Goal: Task Accomplishment & Management: Manage account settings

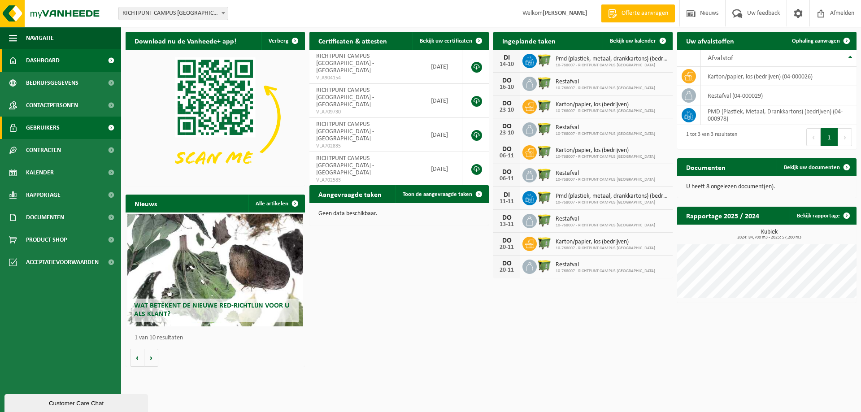
click at [45, 127] on span "Gebruikers" at bounding box center [43, 128] width 34 height 22
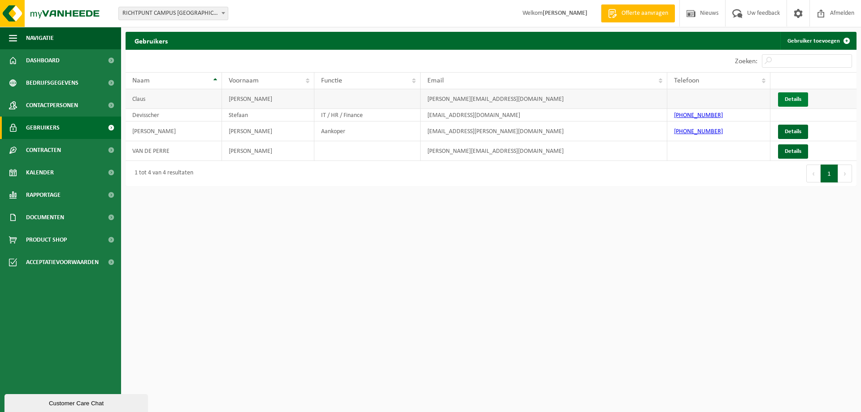
click at [799, 102] on link "Details" at bounding box center [793, 99] width 30 height 14
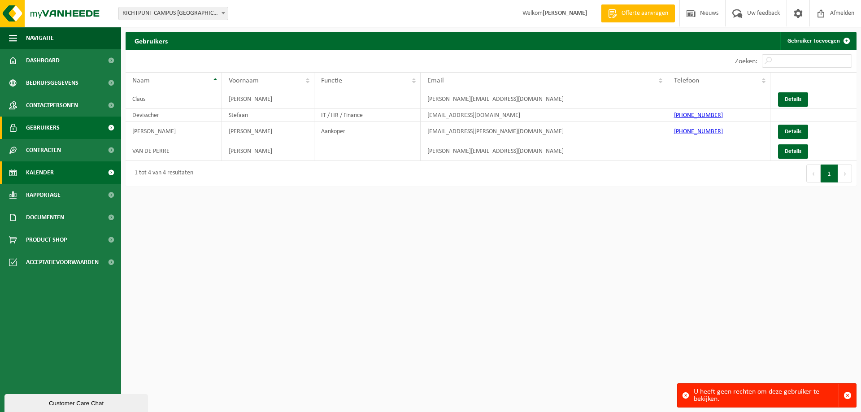
click at [38, 173] on span "Kalender" at bounding box center [40, 172] width 28 height 22
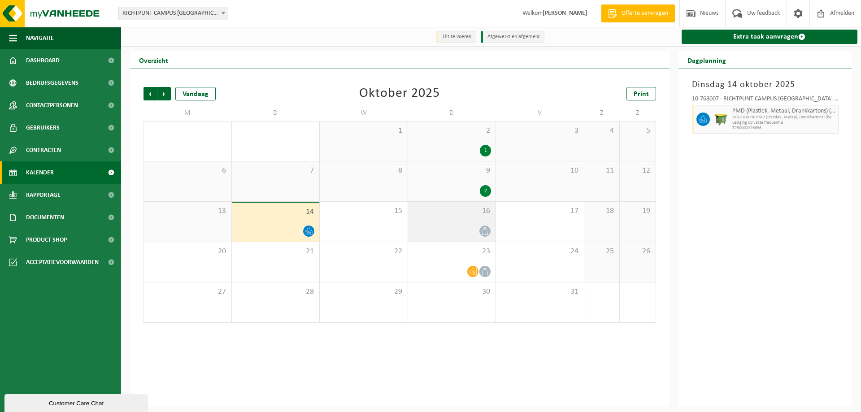
click at [471, 227] on div at bounding box center [451, 231] width 79 height 12
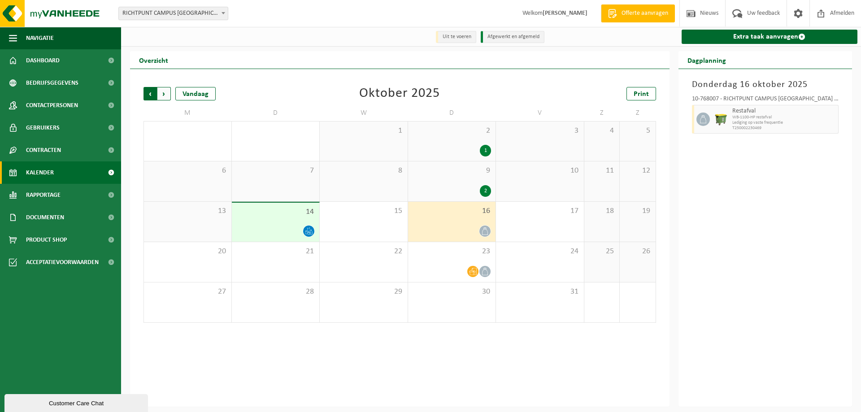
drag, startPoint x: 163, startPoint y: 93, endPoint x: 167, endPoint y: 101, distance: 9.0
click at [164, 94] on span "Volgende" at bounding box center [163, 93] width 13 height 13
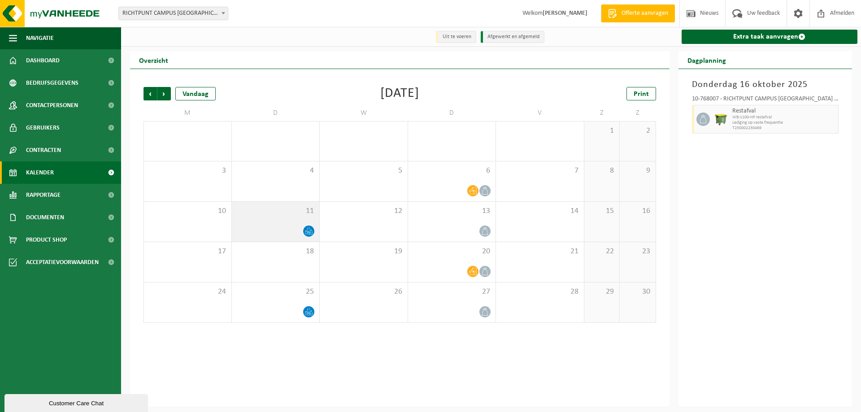
click at [309, 232] on icon at bounding box center [309, 231] width 8 height 8
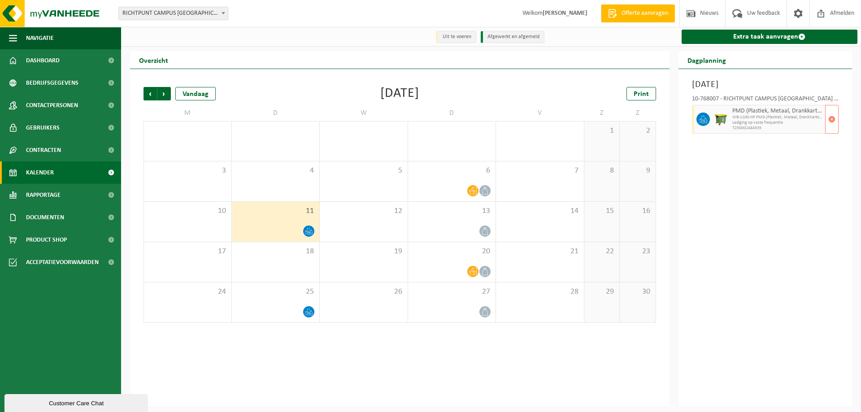
click at [767, 109] on span "PMD (Plastiek, Metaal, Drankkartons) (bedrijven)" at bounding box center [777, 111] width 91 height 7
click at [827, 118] on button "button" at bounding box center [831, 119] width 13 height 29
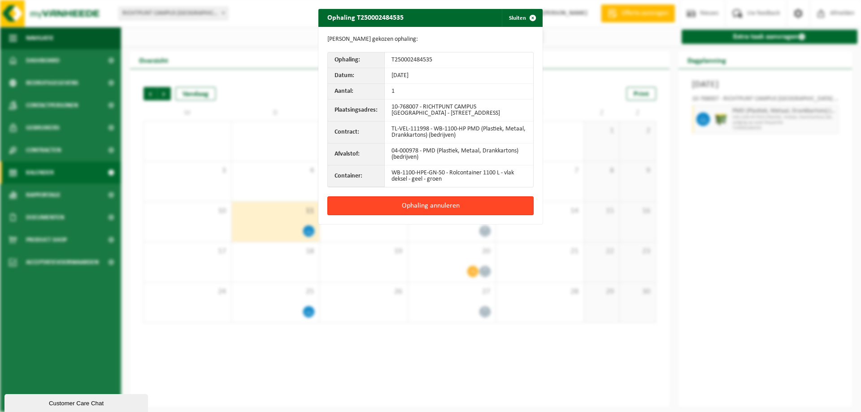
click at [407, 200] on button "Ophaling annuleren" at bounding box center [430, 205] width 206 height 19
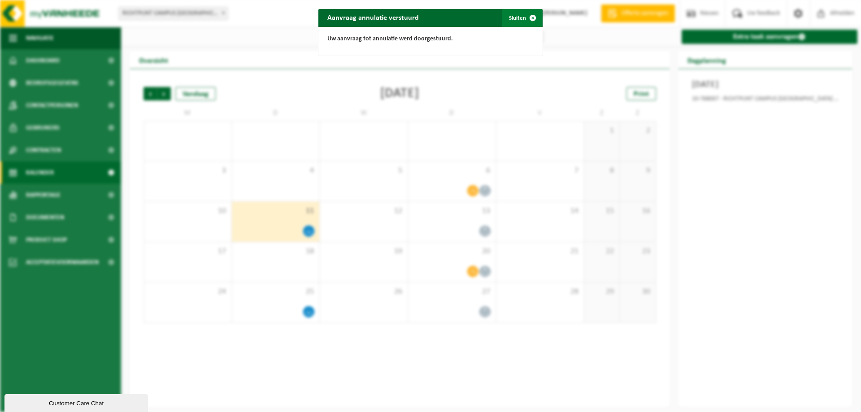
click at [514, 17] on button "Sluiten" at bounding box center [522, 18] width 40 height 18
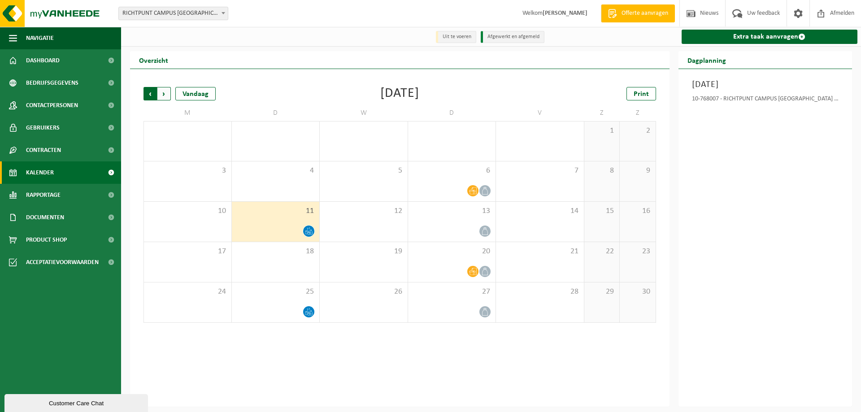
click at [163, 95] on span "Volgende" at bounding box center [163, 93] width 13 height 13
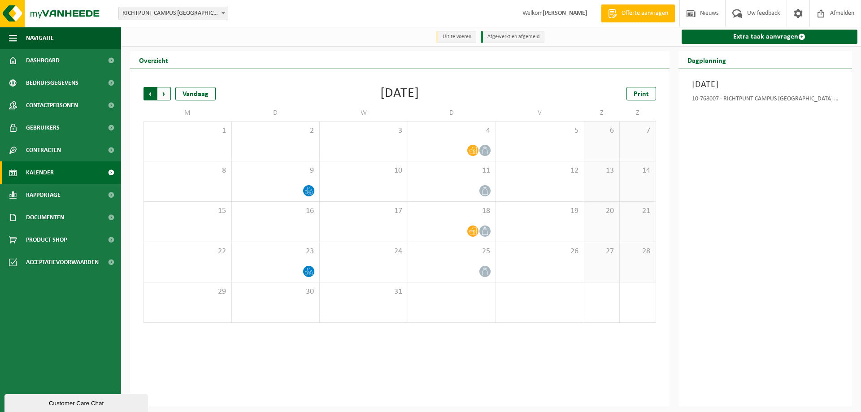
click at [167, 91] on span "Volgende" at bounding box center [163, 93] width 13 height 13
click at [139, 91] on div "Vorige Volgende Vandaag [DATE] Print M D W D V Z Z 29 30 31 1 2 3 4 5 6 7 8 9 1…" at bounding box center [399, 238] width 539 height 338
click at [143, 94] on div "Vorige Volgende Vandaag [DATE] Print M D W D V Z Z 29 30 31 1 2 3 4 5 6 7 8 9 1…" at bounding box center [399, 205] width 521 height 254
click at [149, 94] on span "Vorige" at bounding box center [149, 93] width 13 height 13
click at [309, 265] on div "23" at bounding box center [276, 262] width 88 height 40
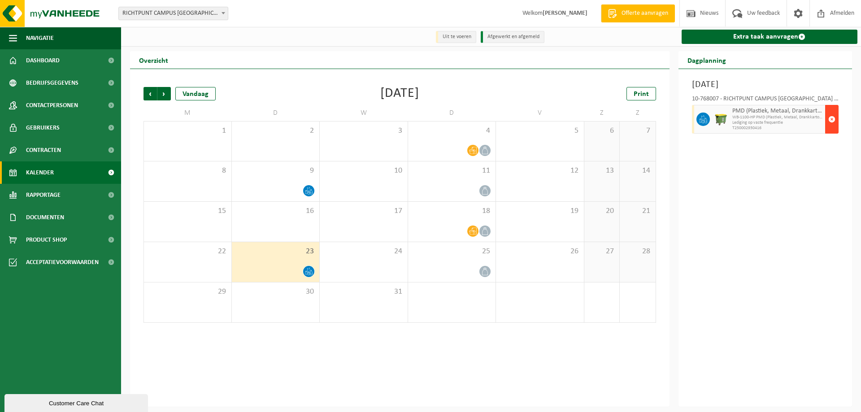
click at [833, 116] on span "button" at bounding box center [831, 119] width 7 height 18
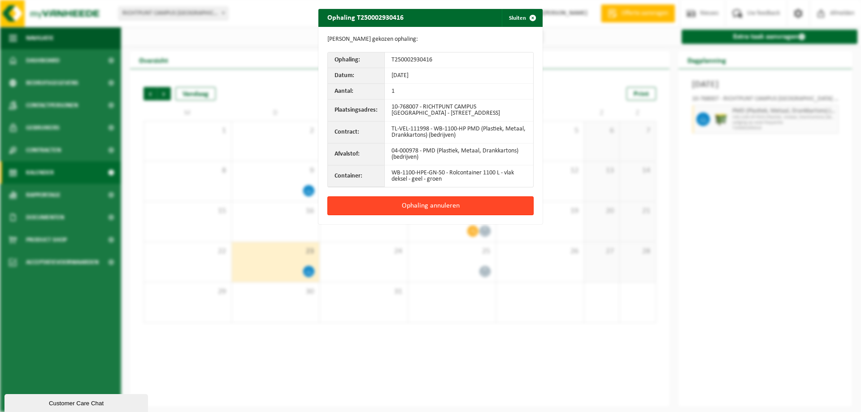
click at [433, 203] on button "Ophaling annuleren" at bounding box center [430, 205] width 206 height 19
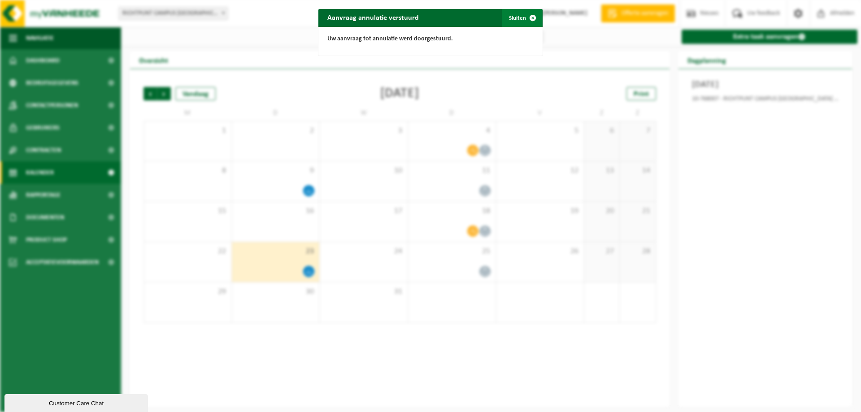
click at [530, 19] on span "button" at bounding box center [533, 18] width 18 height 18
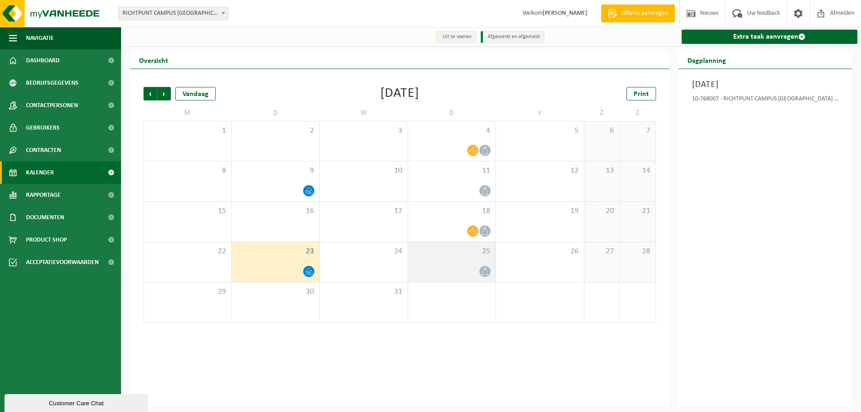
click at [484, 269] on icon at bounding box center [485, 272] width 6 height 8
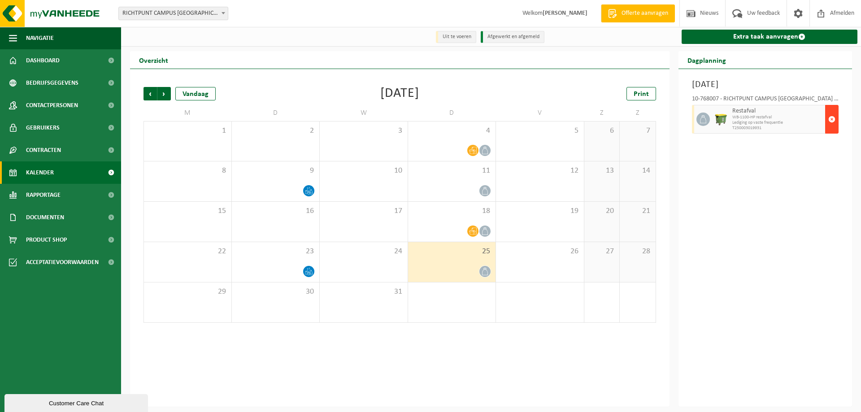
click at [834, 122] on span "button" at bounding box center [831, 119] width 7 height 18
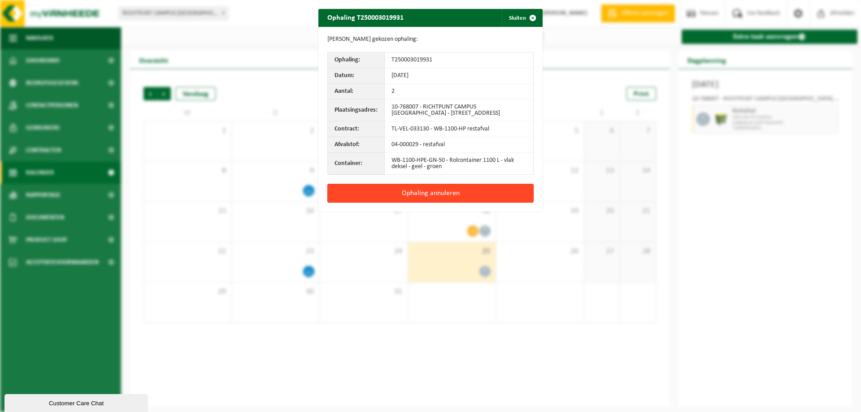
click at [434, 194] on button "Ophaling annuleren" at bounding box center [430, 193] width 206 height 19
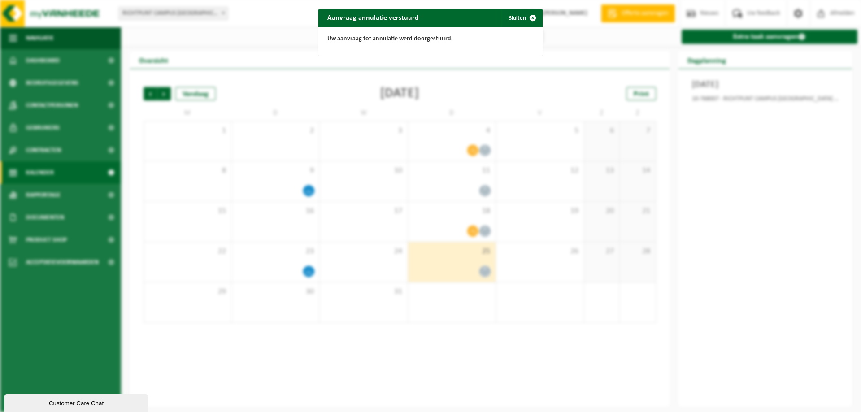
click at [584, 364] on div "Aanvraag annulatie verstuurd Sluiten Uw aanvraag tot annulatie werd doorgestuur…" at bounding box center [430, 206] width 861 height 412
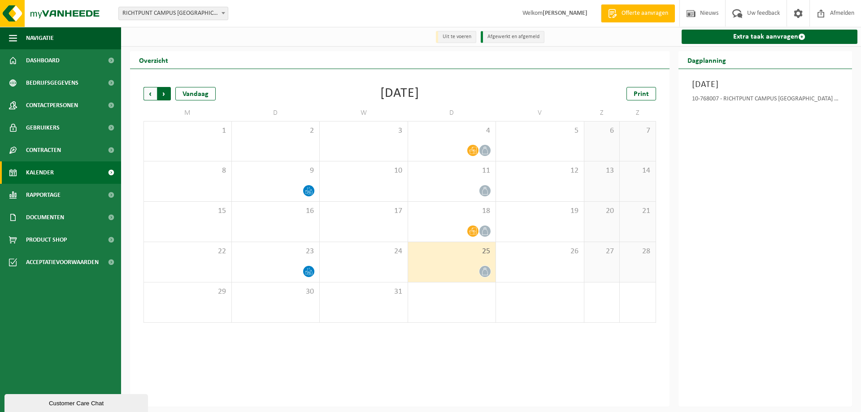
click at [149, 91] on span "Vorige" at bounding box center [149, 93] width 13 height 13
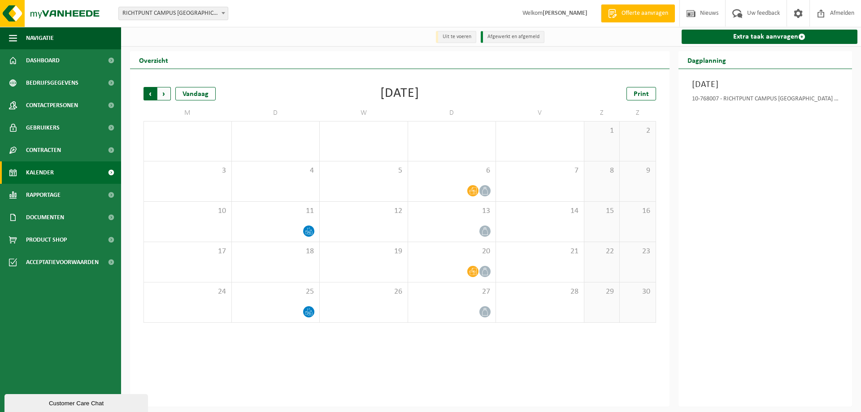
click at [169, 92] on span "Volgende" at bounding box center [163, 93] width 13 height 13
